Goal: Learn about a topic: Learn about a topic

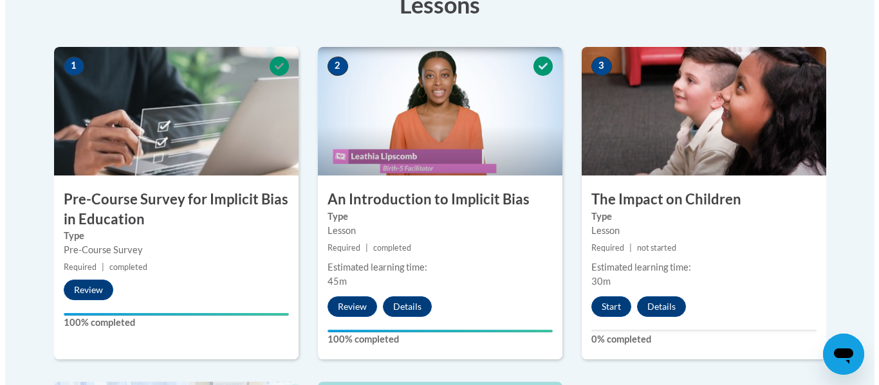
scroll to position [390, 0]
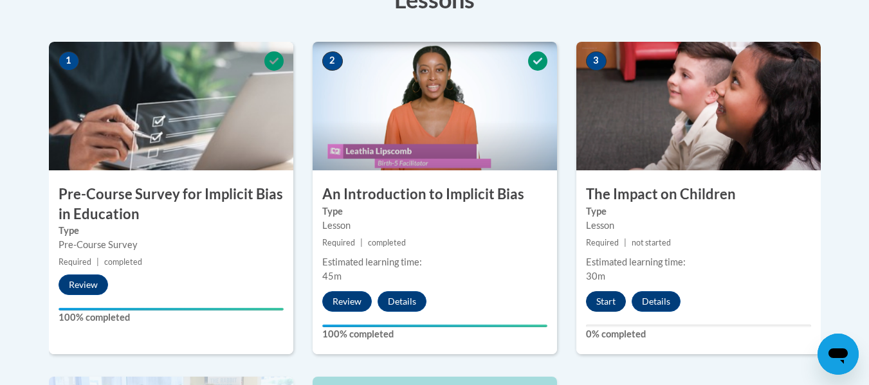
click at [607, 308] on button "Start" at bounding box center [606, 301] width 40 height 21
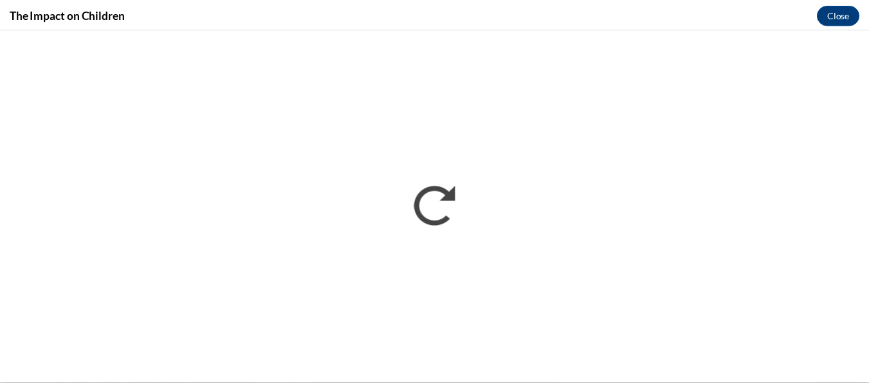
scroll to position [0, 0]
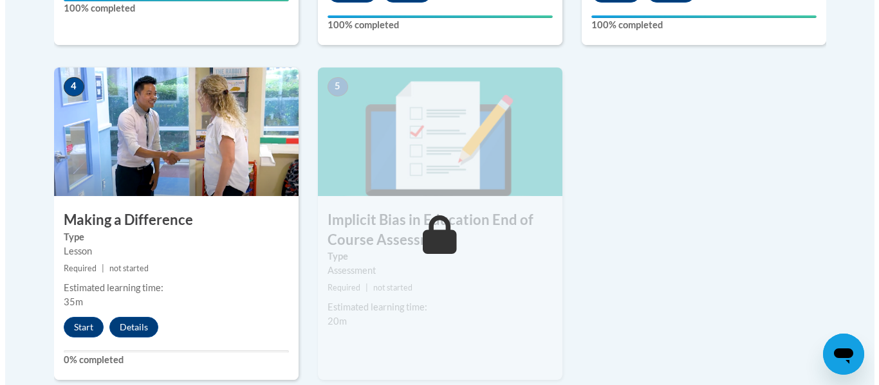
scroll to position [703, 0]
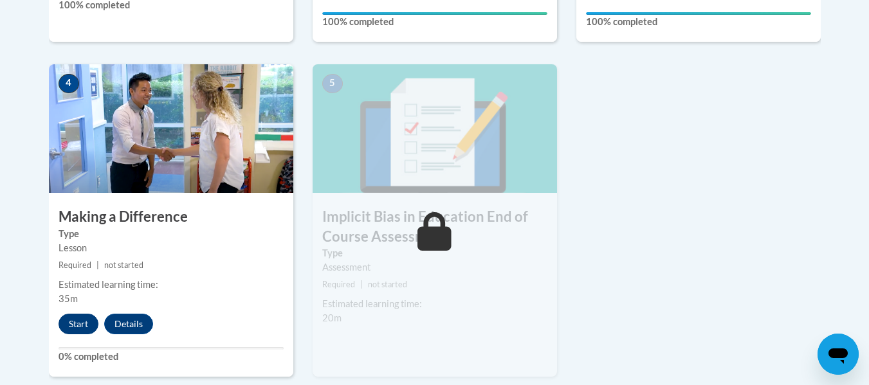
click at [83, 331] on button "Start" at bounding box center [79, 324] width 40 height 21
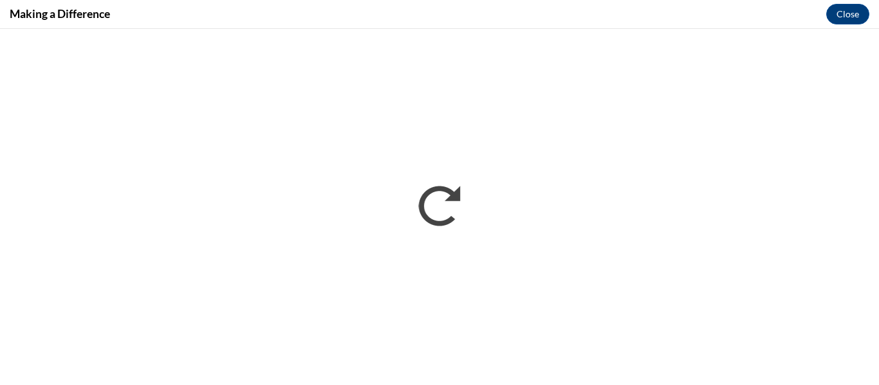
scroll to position [0, 0]
